Goal: Navigation & Orientation: Find specific page/section

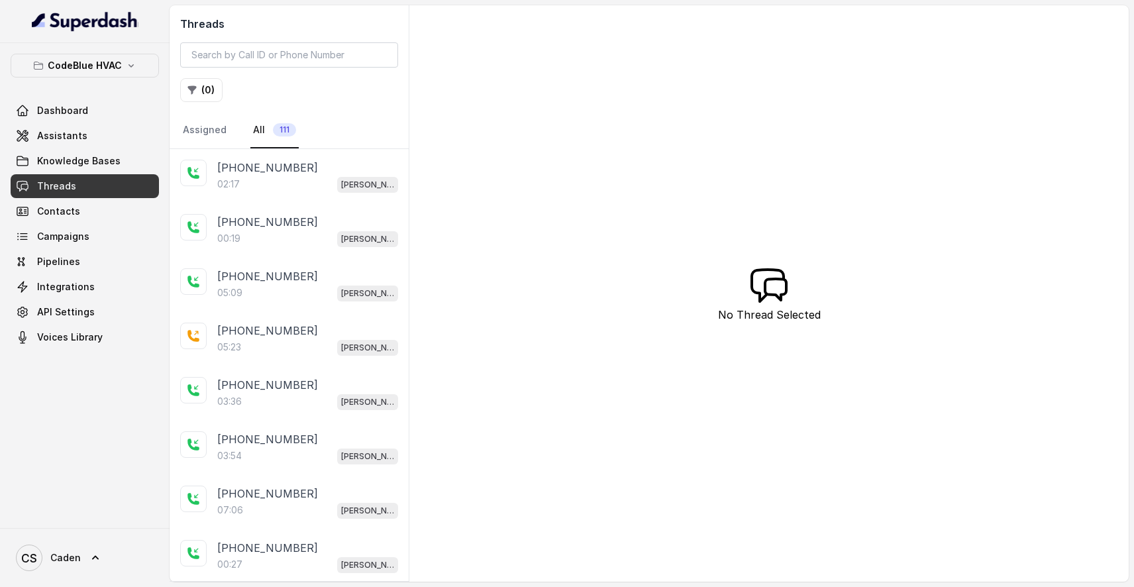
click at [95, 179] on link "Threads" at bounding box center [85, 186] width 148 height 24
click at [101, 151] on link "Knowledge Bases" at bounding box center [85, 161] width 148 height 24
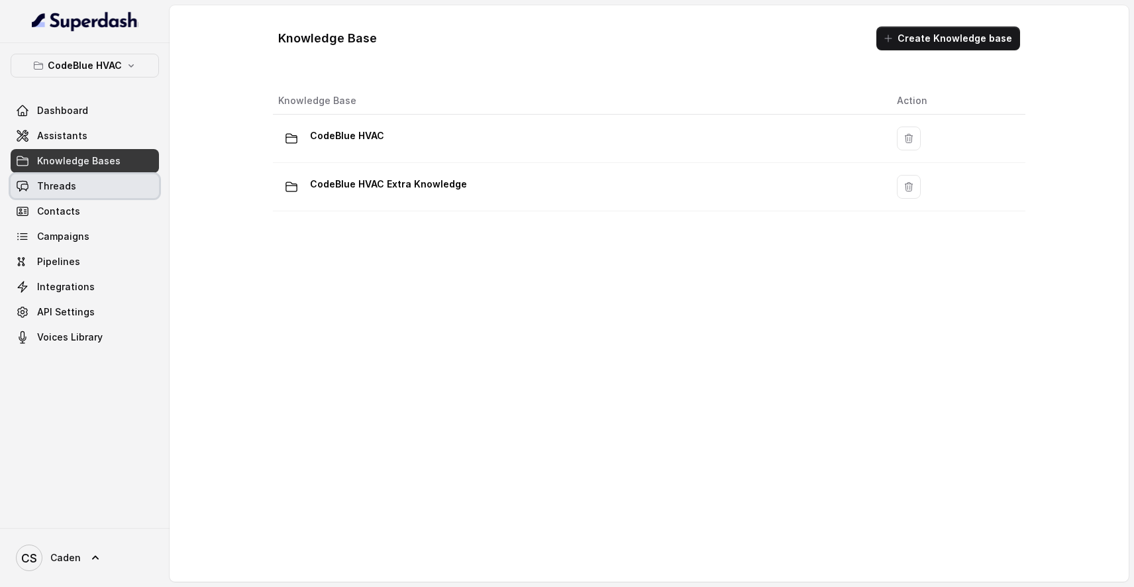
click at [94, 181] on link "Threads" at bounding box center [85, 186] width 148 height 24
